Goal: Information Seeking & Learning: Learn about a topic

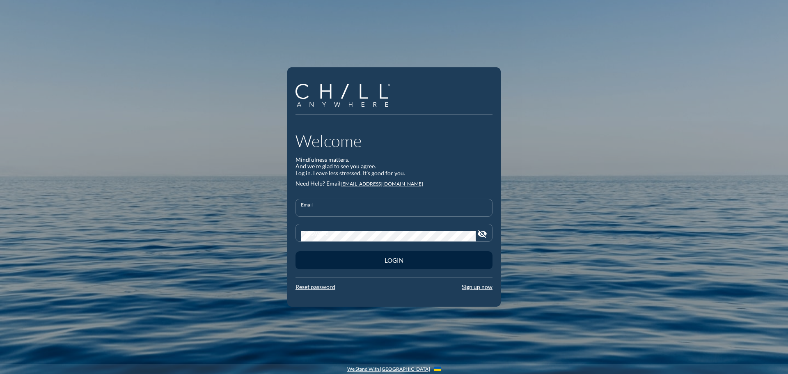
click at [376, 209] on input "Email" at bounding box center [394, 211] width 186 height 10
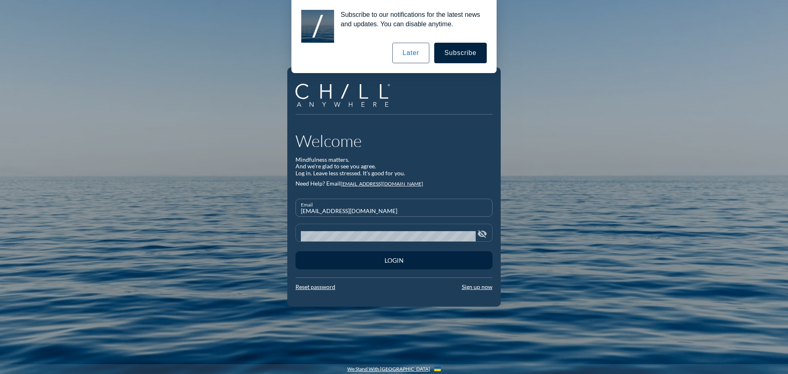
type input "[EMAIL_ADDRESS][DOMAIN_NAME]"
click at [346, 241] on div "Password visibility_off" at bounding box center [393, 232] width 197 height 18
click at [481, 232] on icon "visibility_off" at bounding box center [482, 233] width 10 height 10
click at [481, 232] on icon "visibility" at bounding box center [482, 233] width 10 height 10
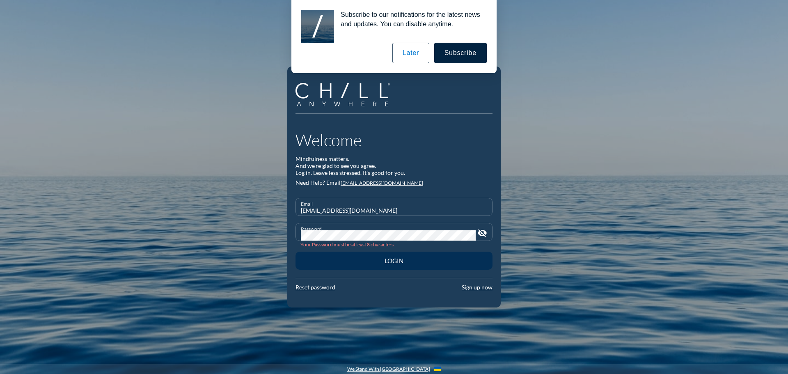
click at [430, 261] on div "Login" at bounding box center [394, 260] width 168 height 7
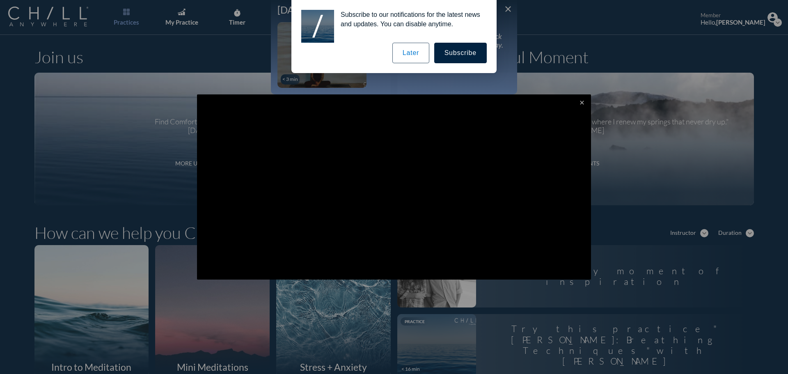
click at [453, 56] on button "Subscribe" at bounding box center [460, 53] width 53 height 21
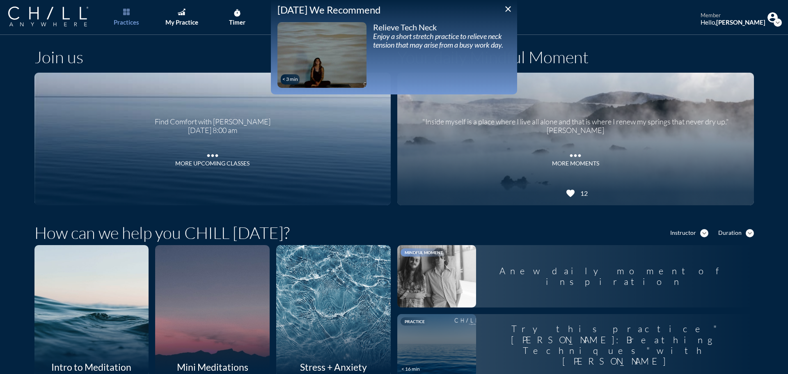
drag, startPoint x: 509, startPoint y: 7, endPoint x: 513, endPoint y: 5, distance: 4.4
click at [509, 7] on icon "close" at bounding box center [508, 9] width 10 height 10
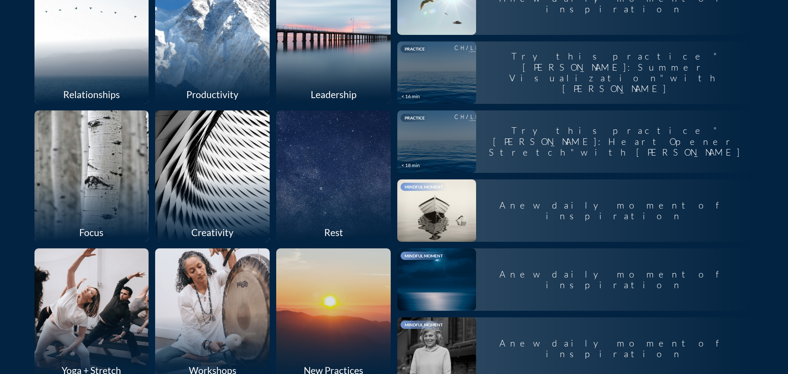
scroll to position [451, 0]
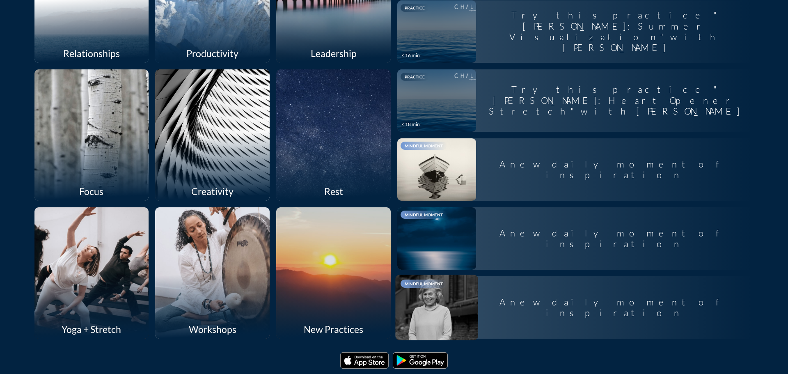
click at [607, 316] on div "A new daily moment of inspiration" at bounding box center [615, 307] width 278 height 35
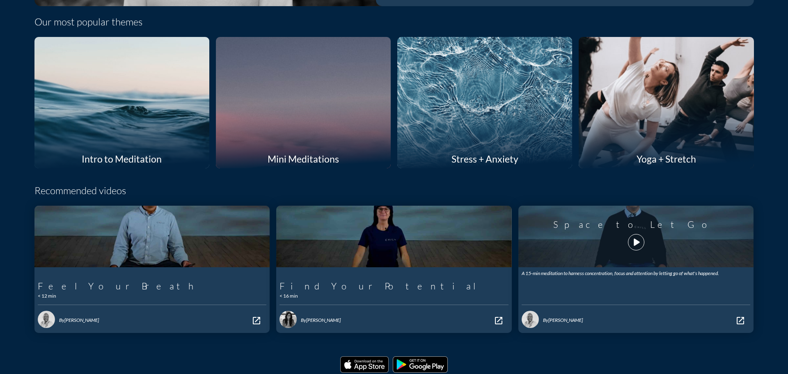
scroll to position [245, 0]
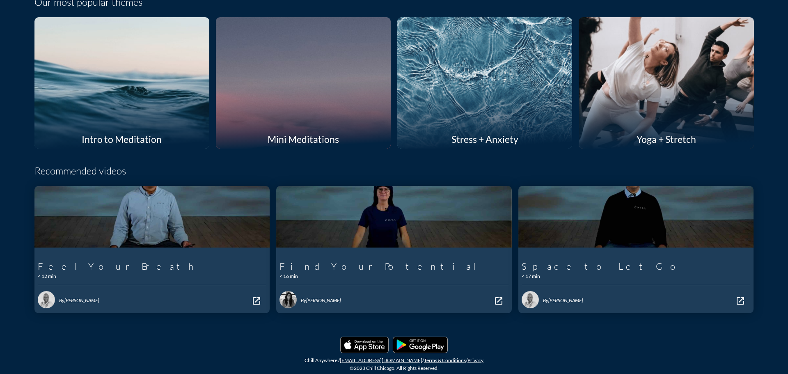
click at [504, 104] on div at bounding box center [484, 82] width 185 height 139
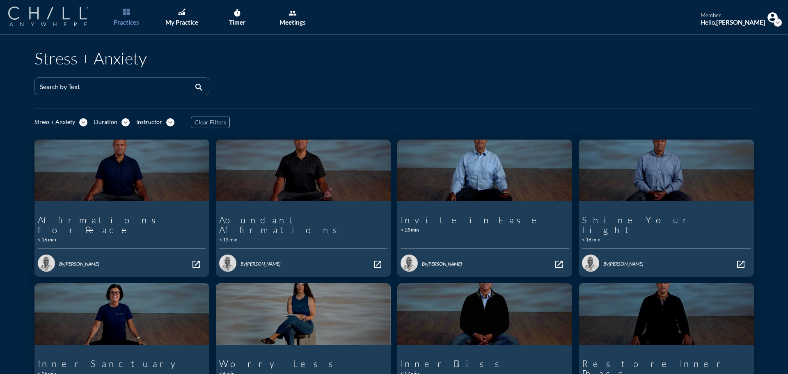
click at [34, 16] on img at bounding box center [48, 17] width 80 height 20
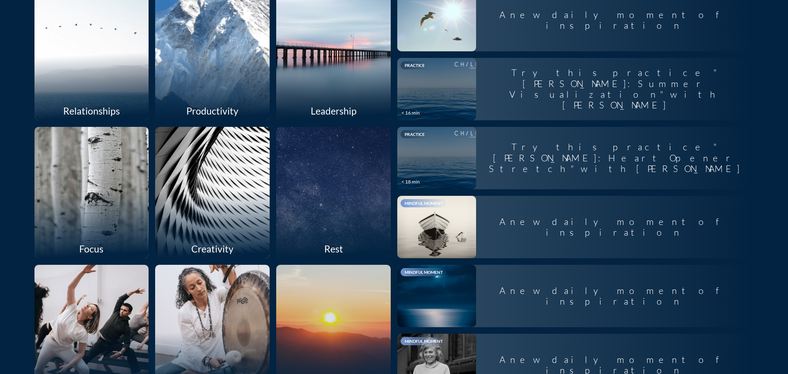
scroll to position [410, 0]
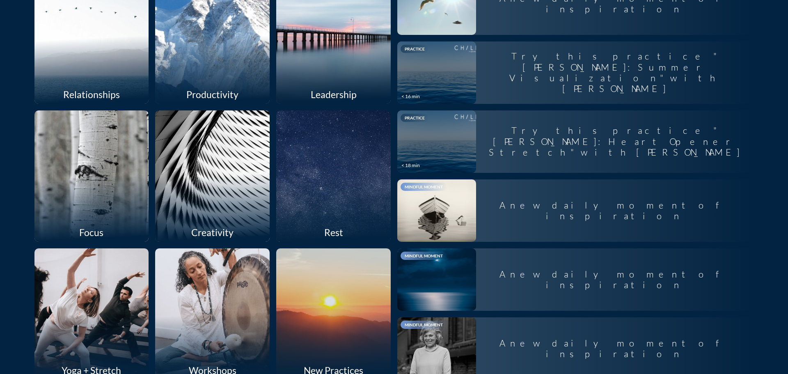
click at [96, 198] on div at bounding box center [91, 175] width 121 height 139
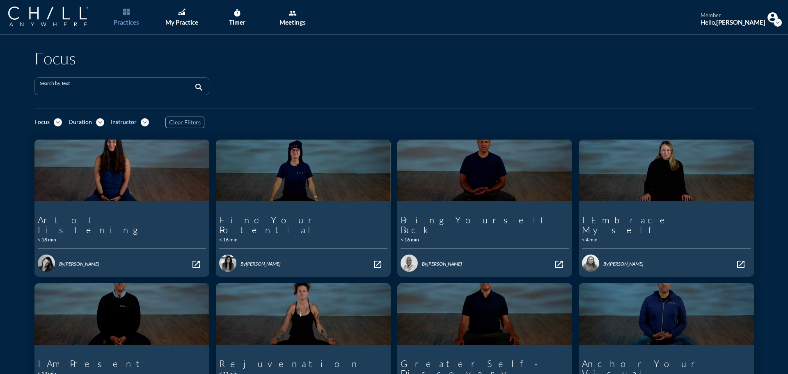
click at [132, 87] on input "Search by Text" at bounding box center [116, 90] width 153 height 10
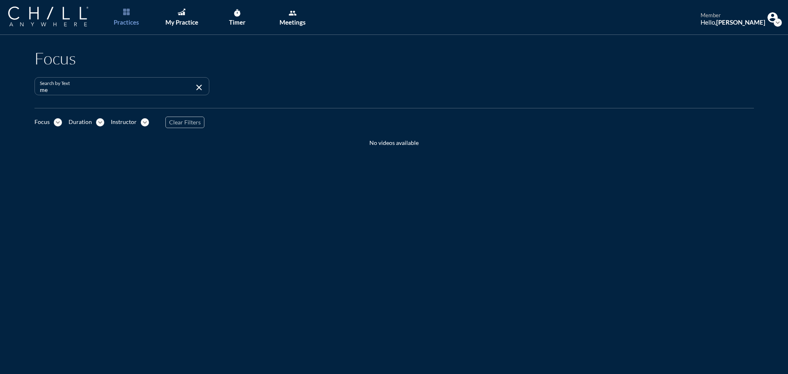
type input "m"
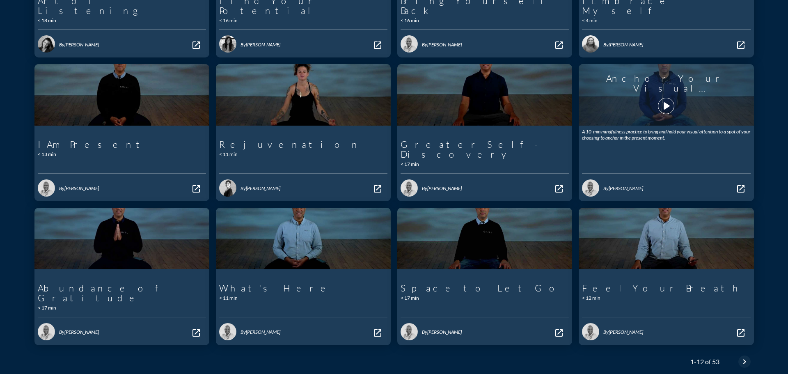
scroll to position [238, 0]
